Goal: Transaction & Acquisition: Download file/media

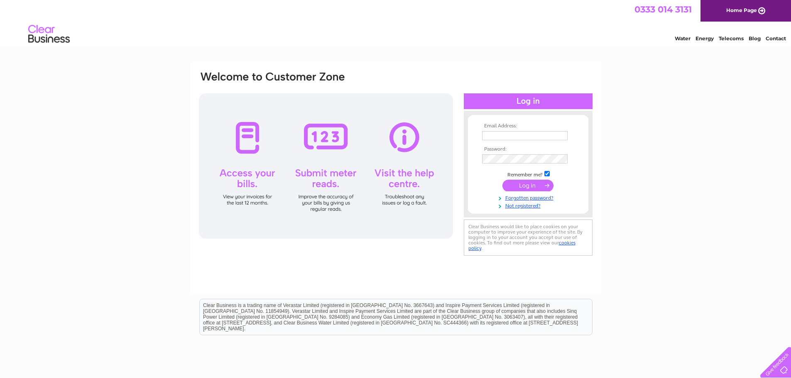
type input "MARCHMONT@theopticiansatmarchmont.co.uk"
click at [537, 186] on input "submit" at bounding box center [528, 186] width 51 height 12
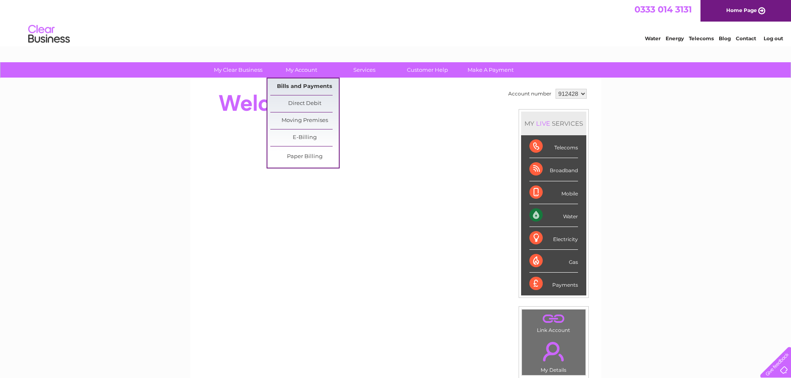
click at [294, 83] on link "Bills and Payments" at bounding box center [304, 86] width 69 height 17
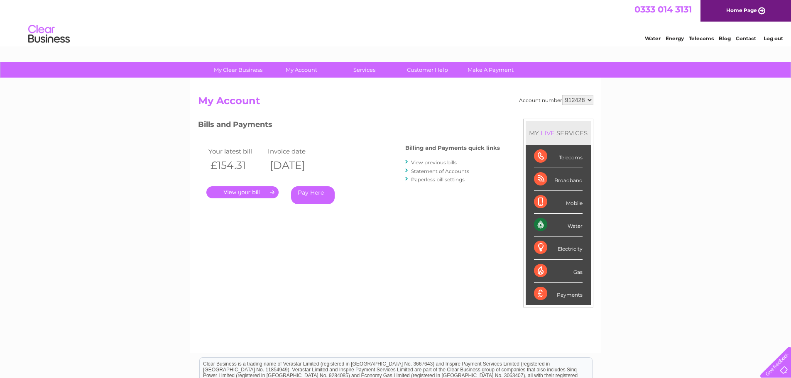
click at [253, 195] on link "." at bounding box center [242, 192] width 72 height 12
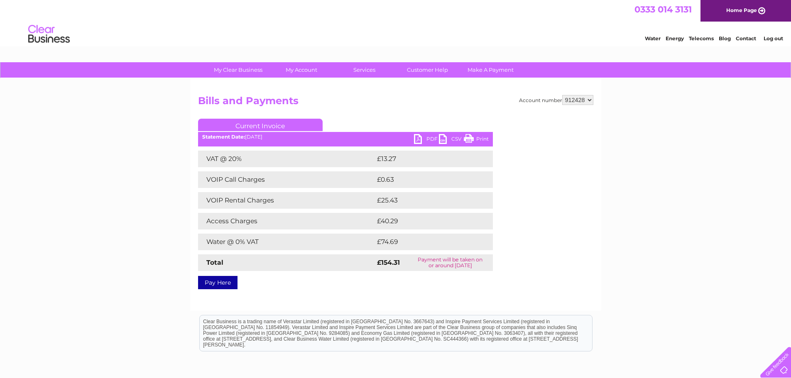
click at [421, 139] on link "PDF" at bounding box center [426, 140] width 25 height 12
